Goal: Task Accomplishment & Management: Use online tool/utility

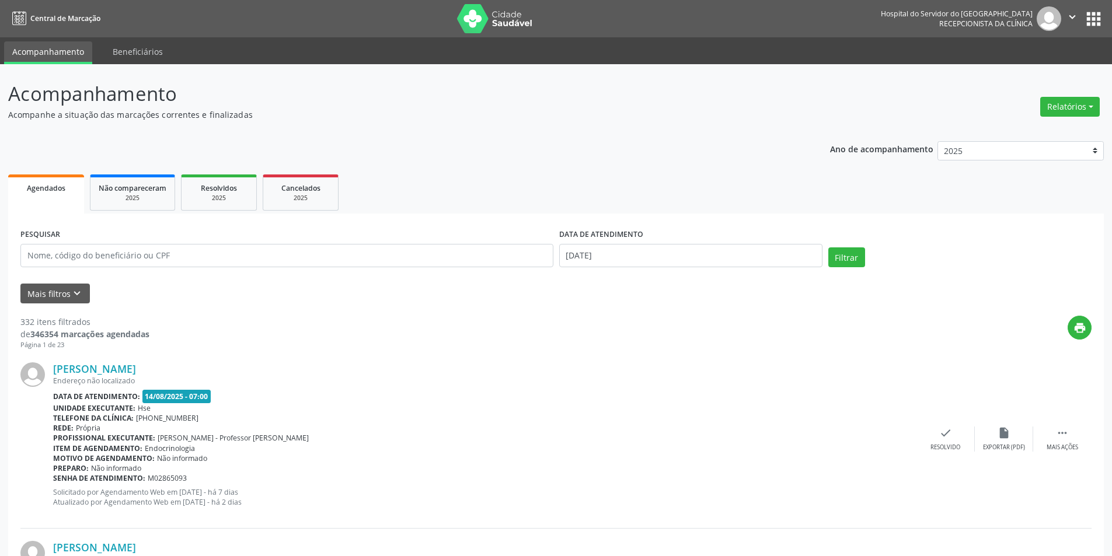
scroll to position [486, 0]
click at [1058, 100] on button "Relatórios" at bounding box center [1070, 107] width 60 height 20
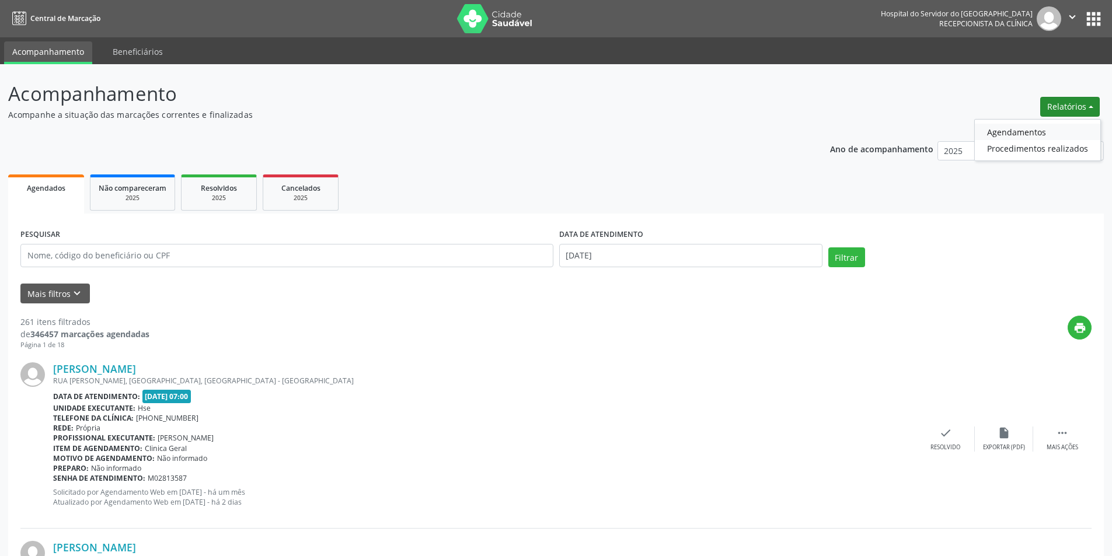
click at [1029, 134] on link "Agendamentos" at bounding box center [1038, 132] width 126 height 16
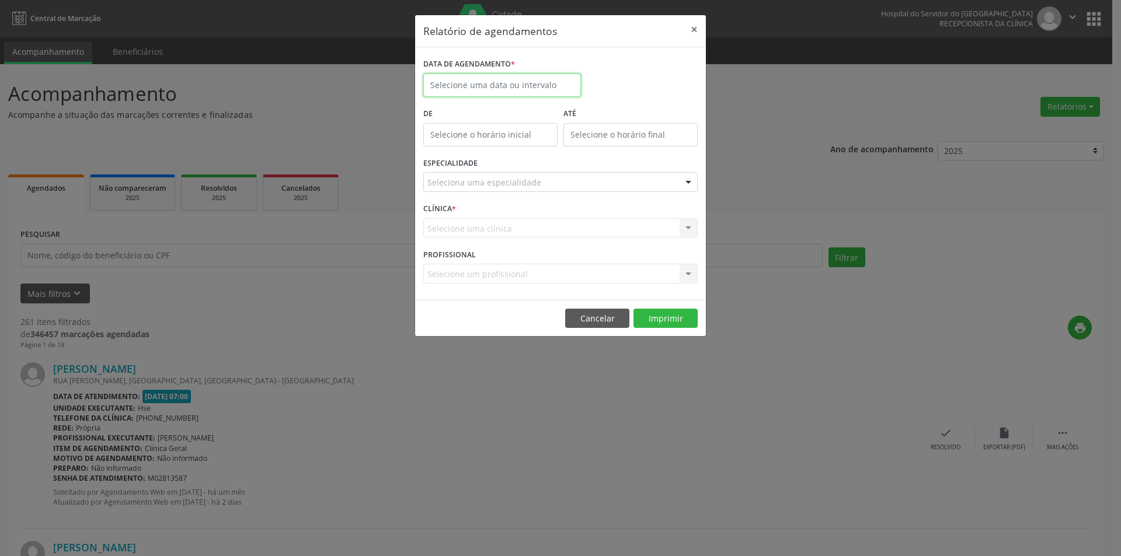
click at [546, 86] on body "Central de Marcação Hospital do Servidor do Estado Hse Recepcionista da clínica…" at bounding box center [560, 278] width 1121 height 556
click at [566, 194] on span "15" at bounding box center [564, 193] width 23 height 23
type input "15/08/2025"
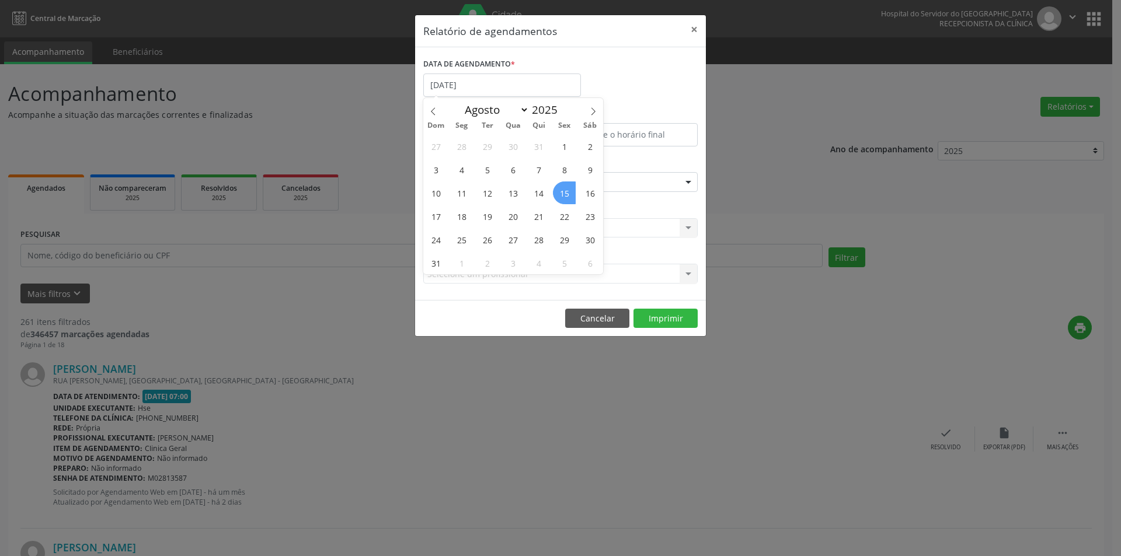
click at [566, 194] on span "15" at bounding box center [564, 193] width 23 height 23
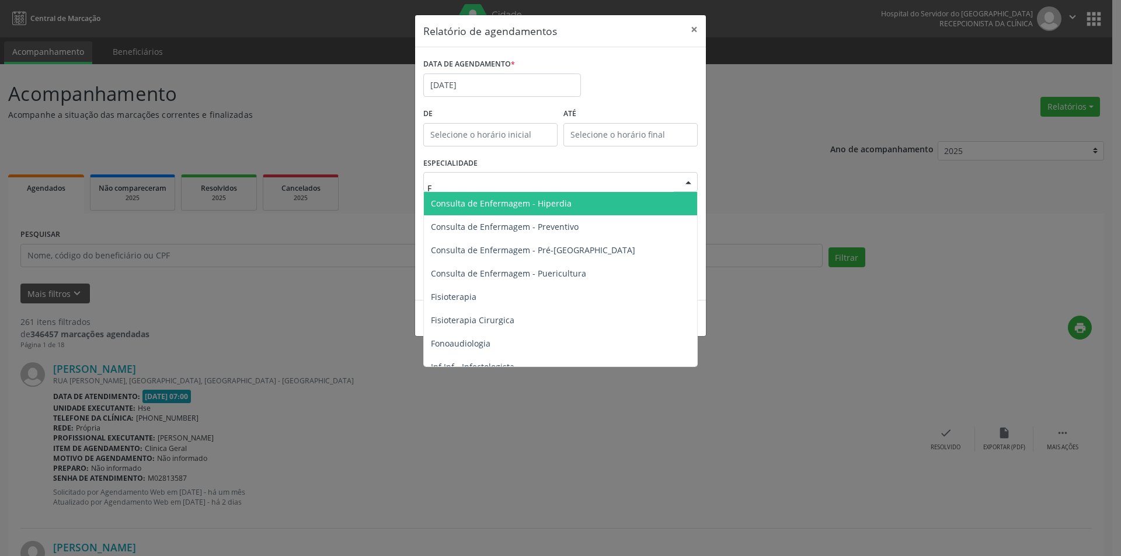
type input "FI"
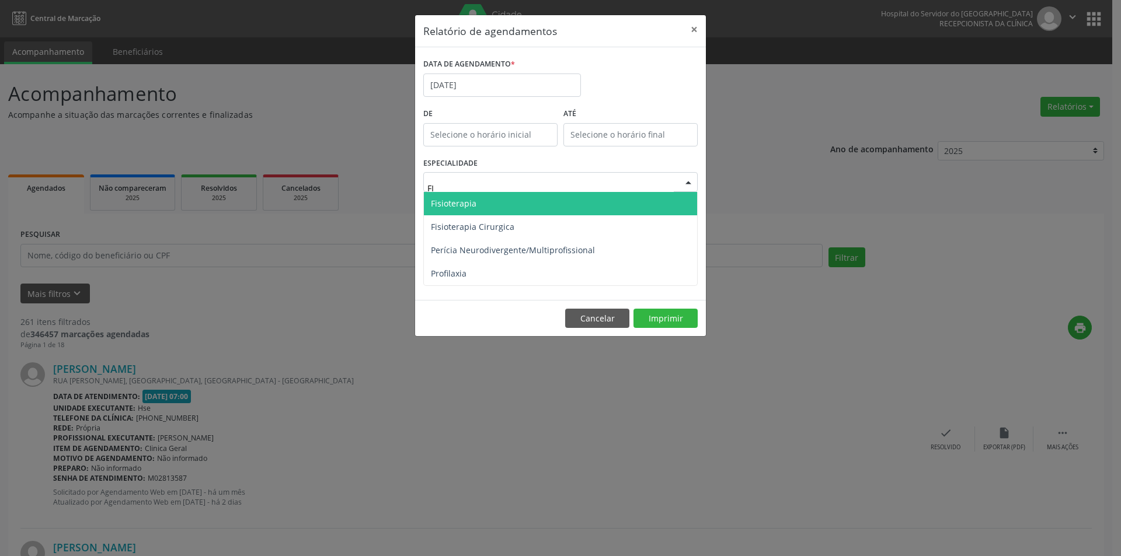
click at [495, 200] on span "Fisioterapia" at bounding box center [560, 203] width 273 height 23
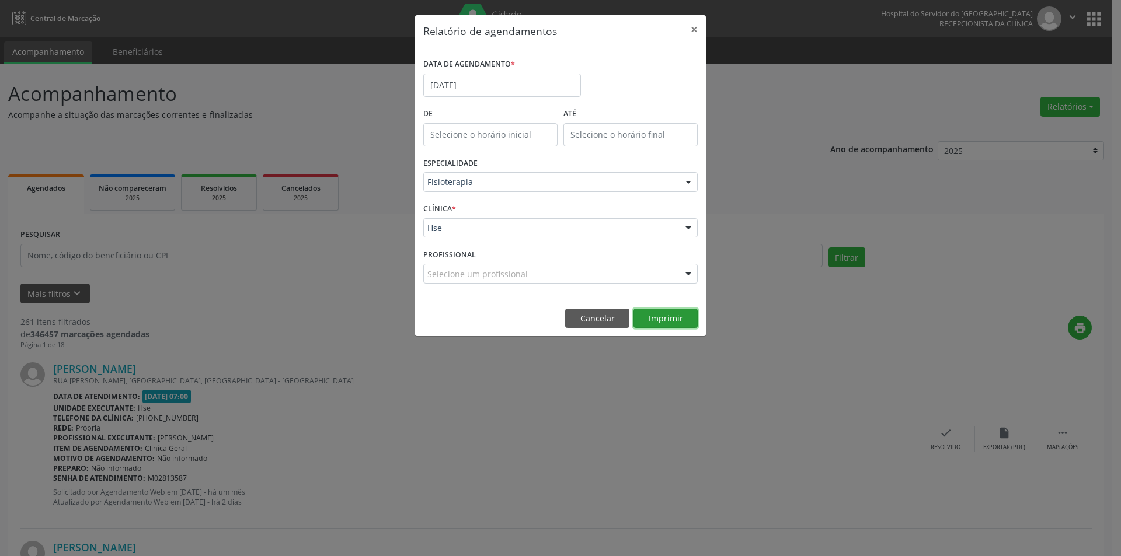
click at [673, 314] on button "Imprimir" at bounding box center [665, 319] width 64 height 20
